Goal: Information Seeking & Learning: Learn about a topic

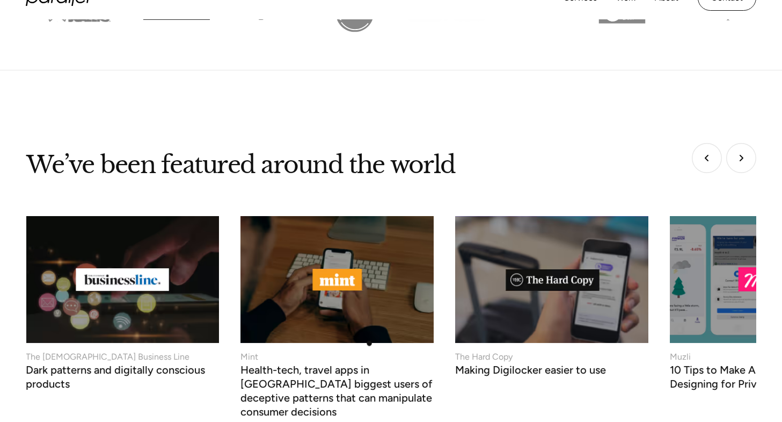
scroll to position [4190, 0]
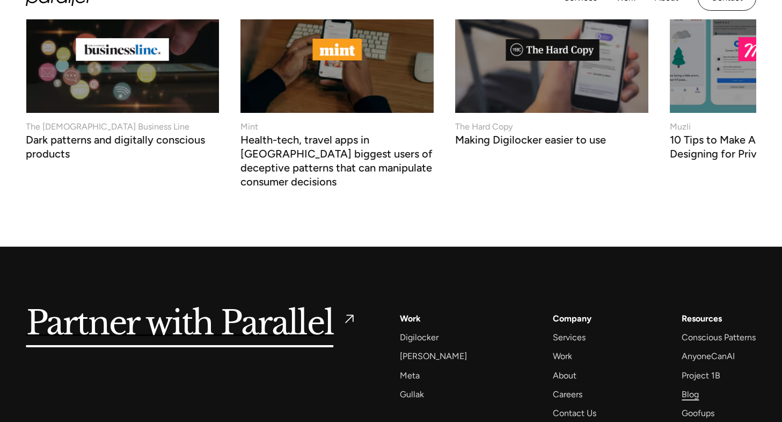
click at [693, 387] on div "Blog" at bounding box center [690, 394] width 17 height 14
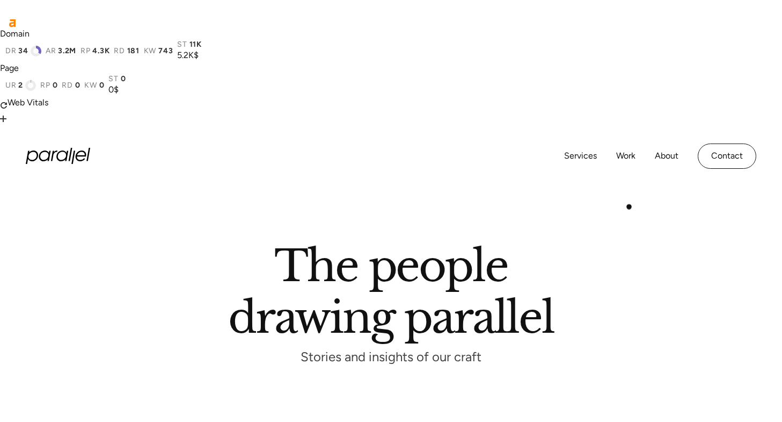
click at [630, 250] on div "The people drawing parallel Stories and insights of our craft" at bounding box center [391, 305] width 730 height 111
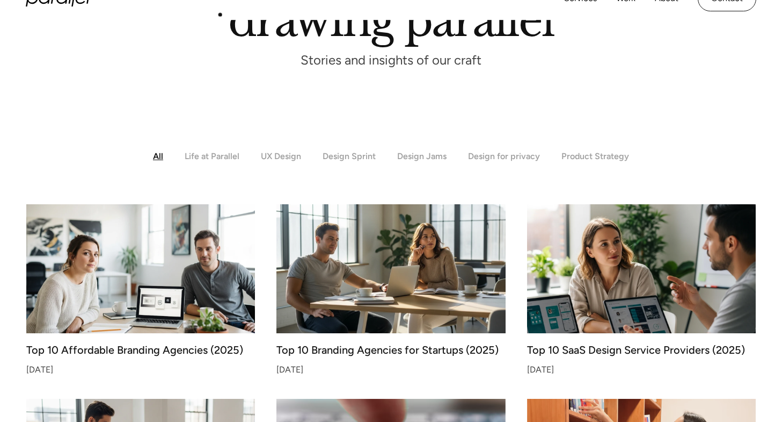
scroll to position [297, 0]
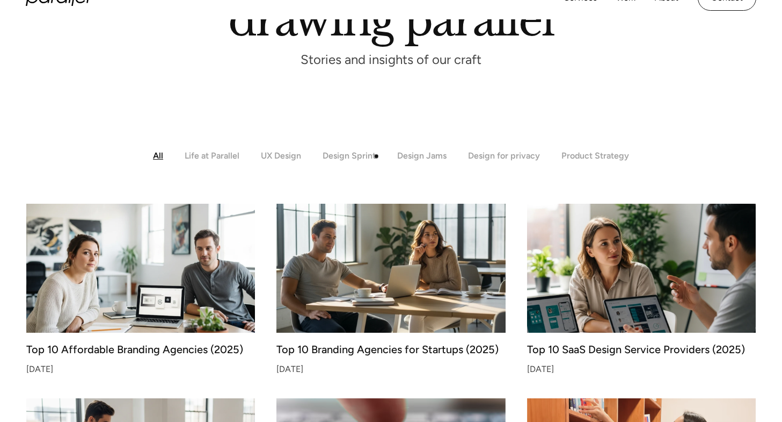
click at [377, 200] on img at bounding box center [391, 267] width 241 height 135
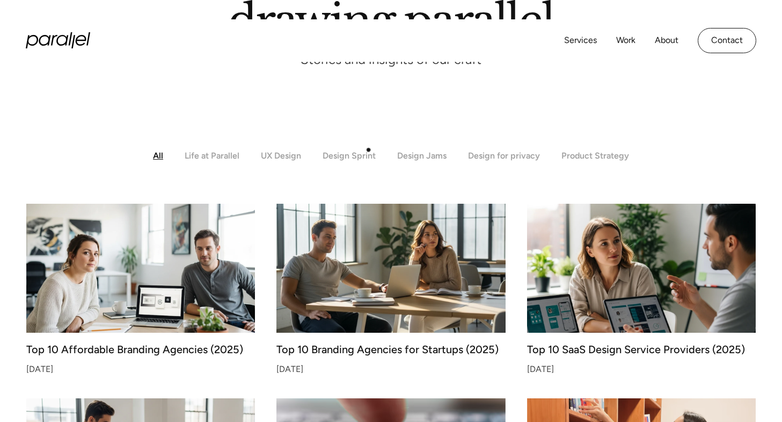
click at [371, 200] on img at bounding box center [391, 267] width 241 height 135
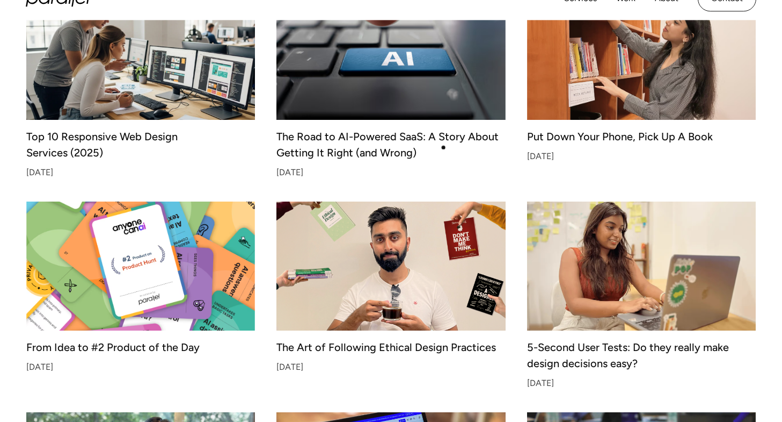
click at [446, 198] on img at bounding box center [391, 265] width 241 height 135
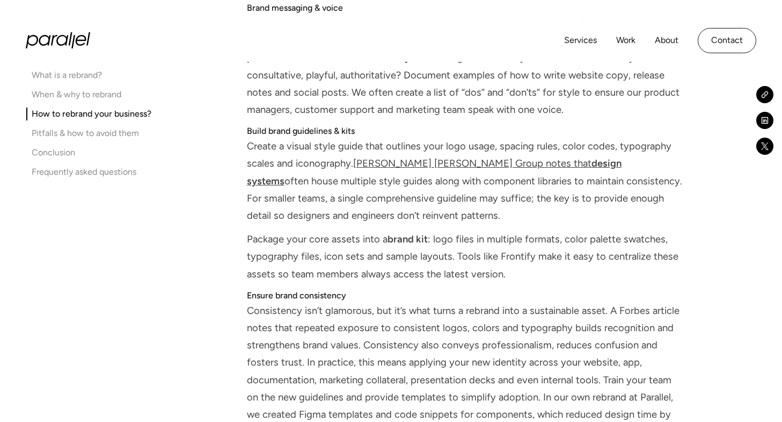
scroll to position [3760, 0]
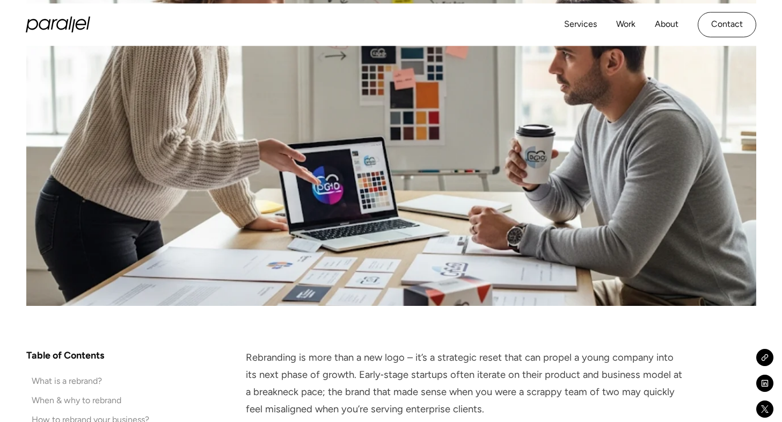
scroll to position [577, 0]
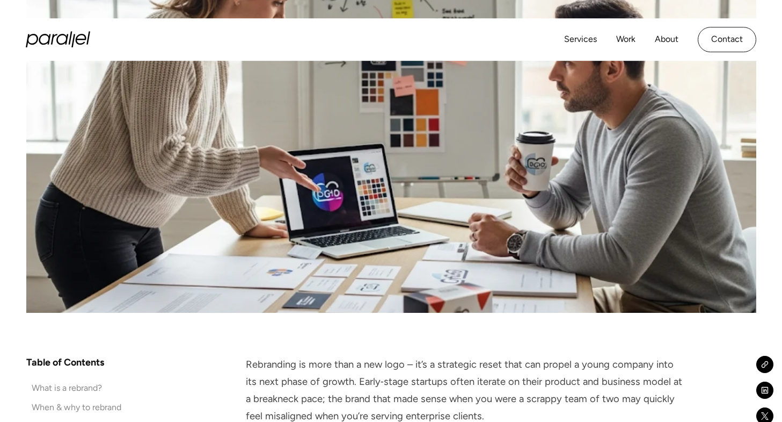
drag, startPoint x: 436, startPoint y: 240, endPoint x: 239, endPoint y: 234, distance: 197.2
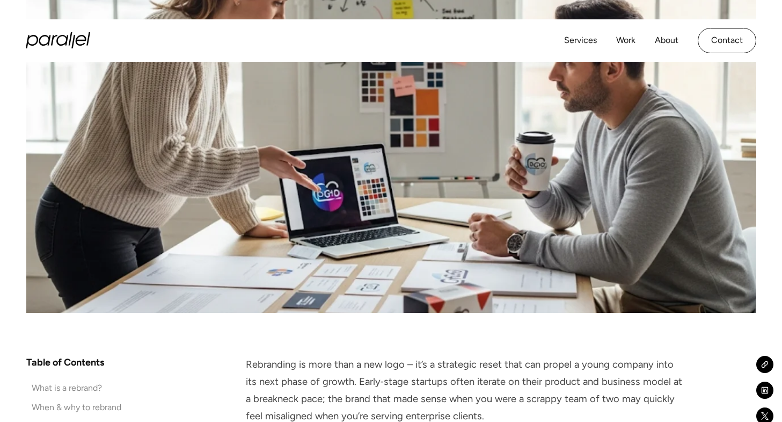
copy div "Rebranding is more than a new logo – it’s a strategic reset that can propel a y…"
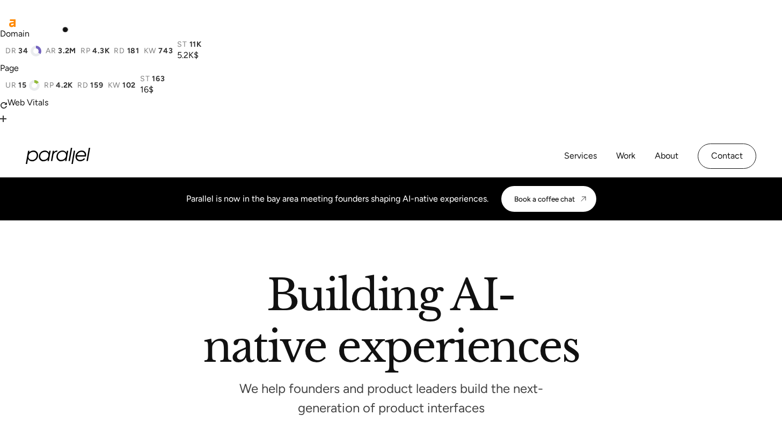
drag, startPoint x: 0, startPoint y: 0, endPoint x: 64, endPoint y: 29, distance: 70.7
click at [64, 135] on div "Services Work About Careers Contact LinkedIn Twitter (X)" at bounding box center [391, 156] width 731 height 42
click at [64, 150] on icon "home" at bounding box center [62, 155] width 12 height 11
click at [574, 148] on link "Services" at bounding box center [580, 156] width 33 height 16
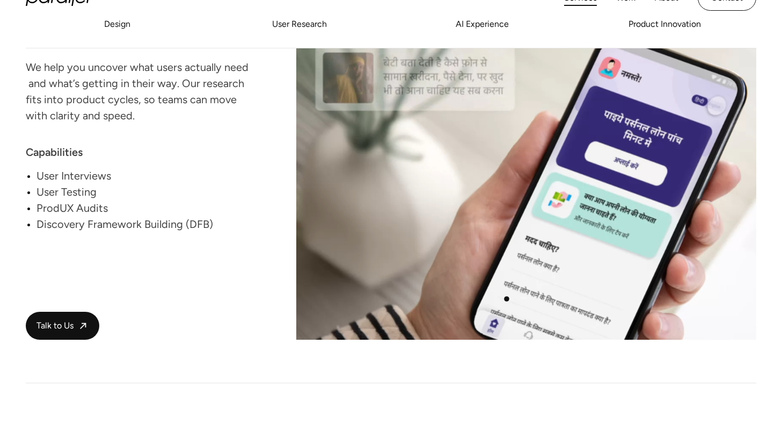
scroll to position [1580, 0]
